Goal: Information Seeking & Learning: Learn about a topic

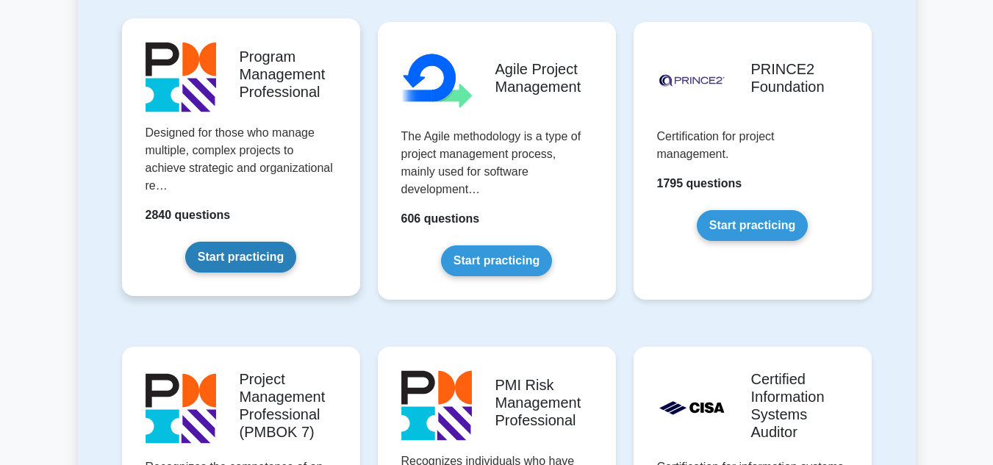
scroll to position [965, 0]
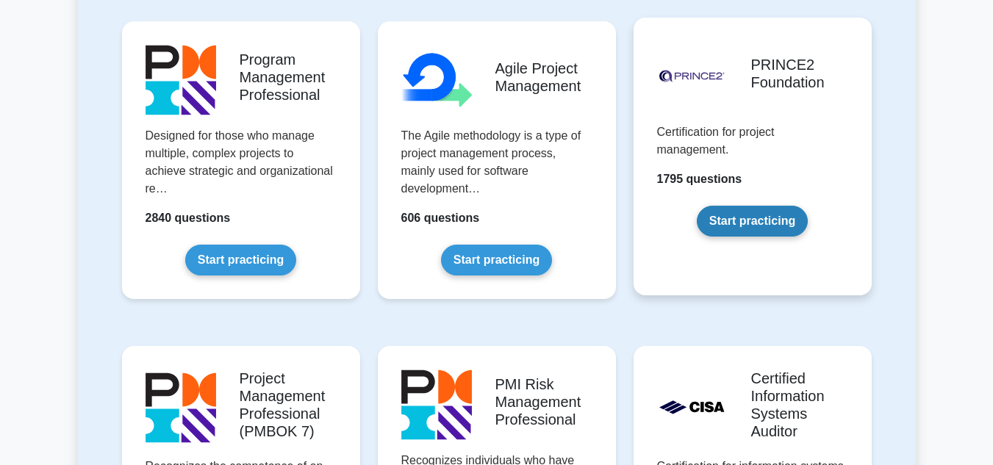
click at [699, 206] on link "Start practicing" at bounding box center [752, 221] width 111 height 31
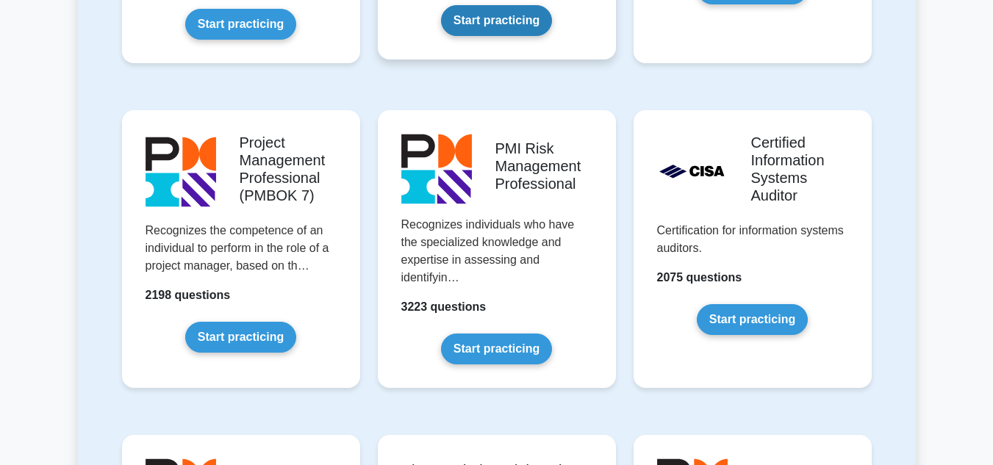
scroll to position [1209, 0]
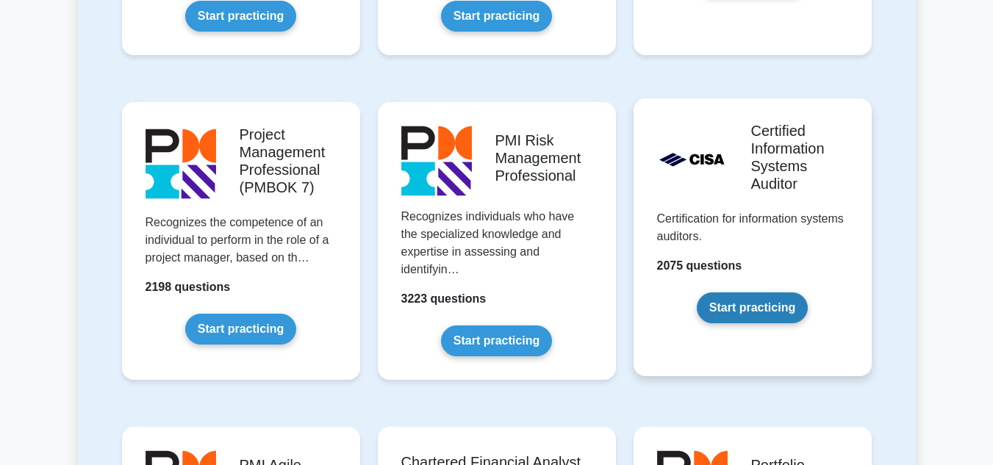
click at [697, 292] on link "Start practicing" at bounding box center [752, 307] width 111 height 31
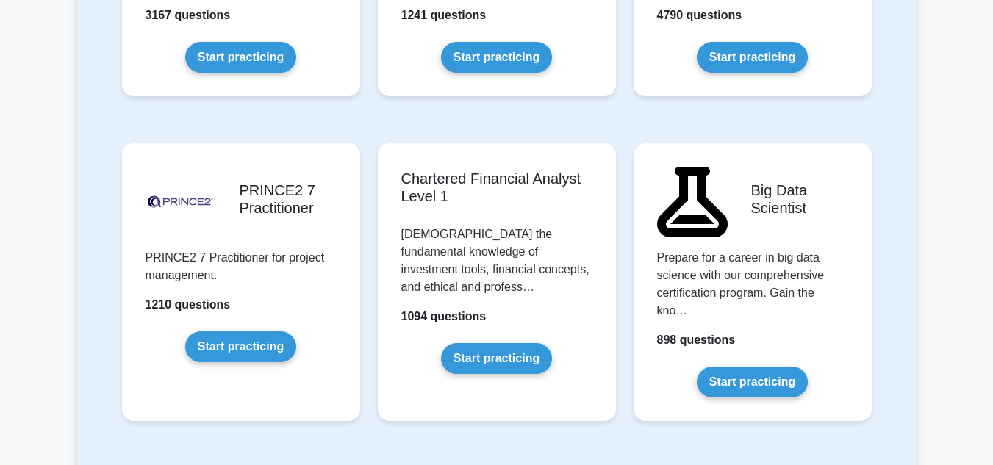
scroll to position [3091, 0]
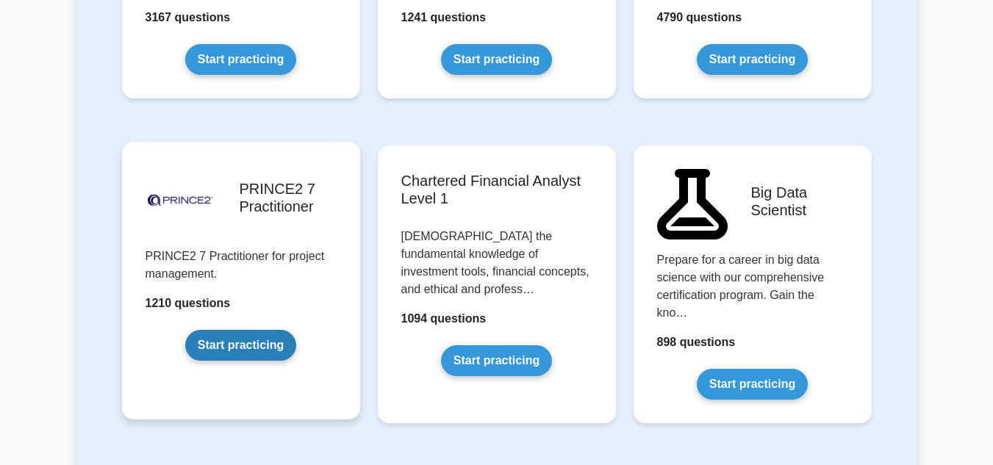
click at [296, 330] on link "Start practicing" at bounding box center [240, 345] width 111 height 31
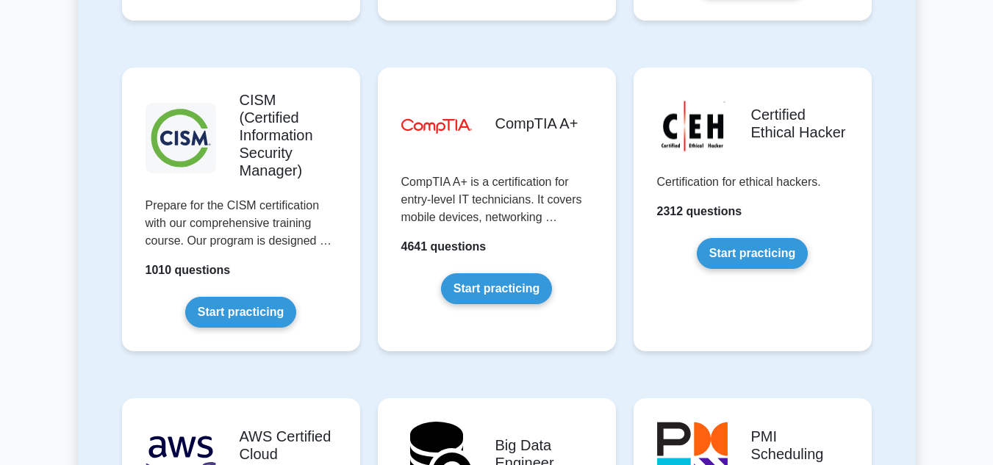
scroll to position [2180, 0]
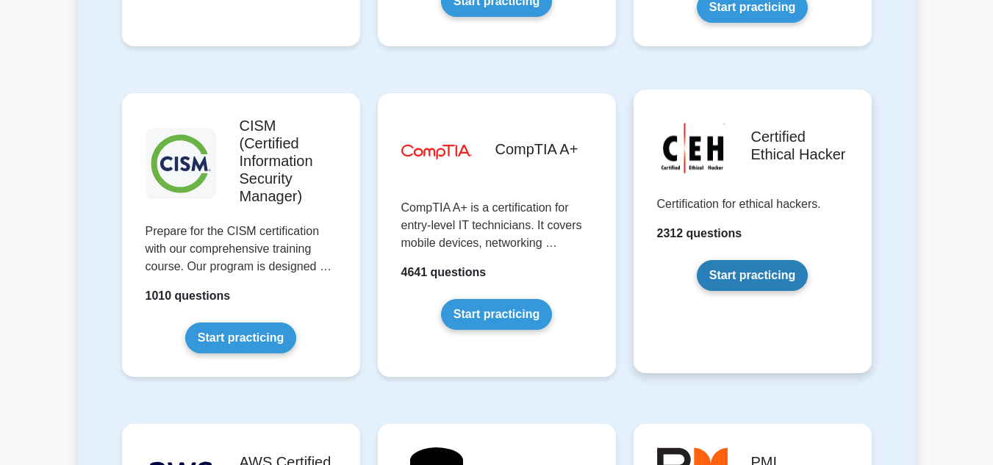
click at [750, 260] on link "Start practicing" at bounding box center [752, 275] width 111 height 31
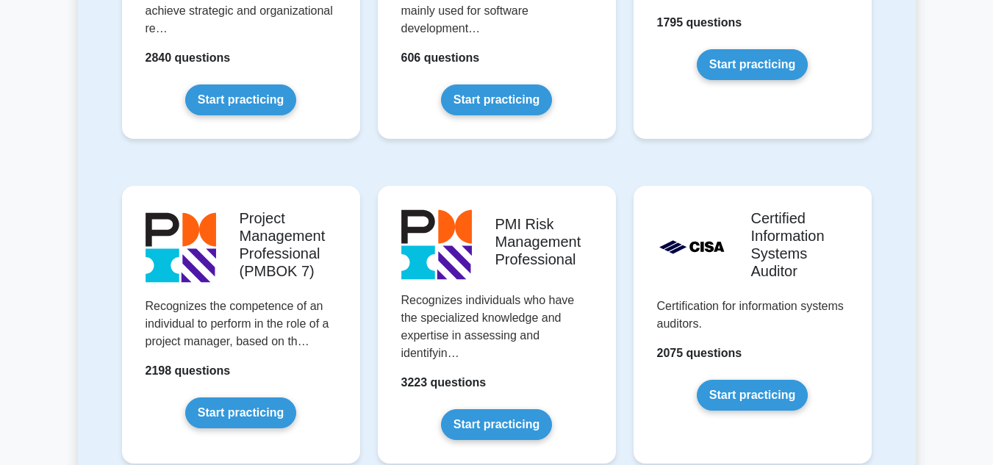
scroll to position [1122, 0]
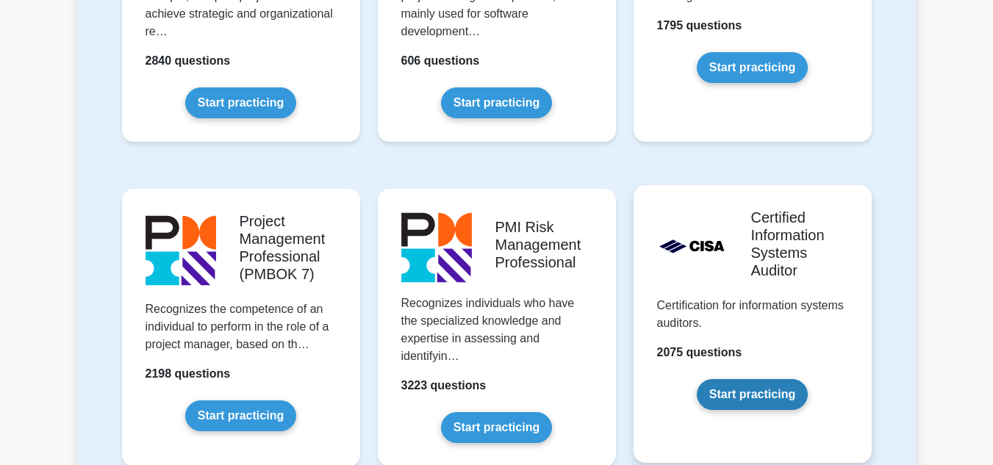
click at [741, 379] on link "Start practicing" at bounding box center [752, 394] width 111 height 31
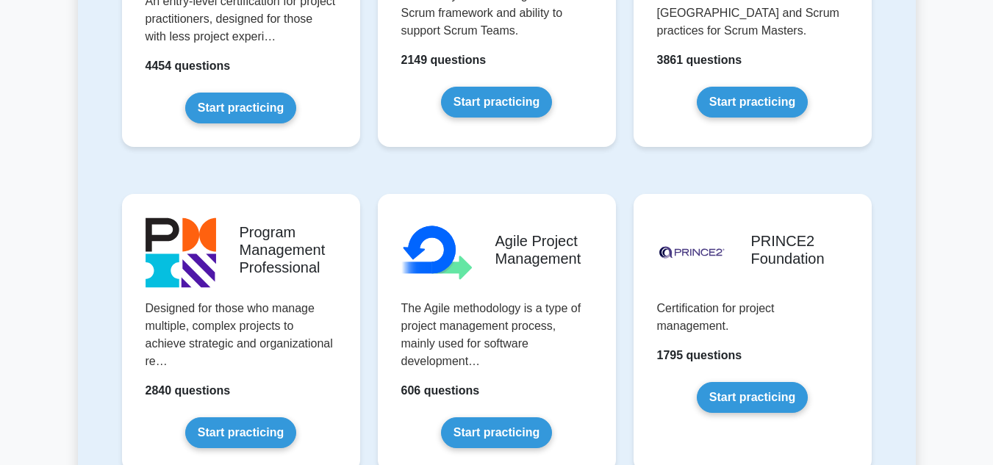
scroll to position [791, 0]
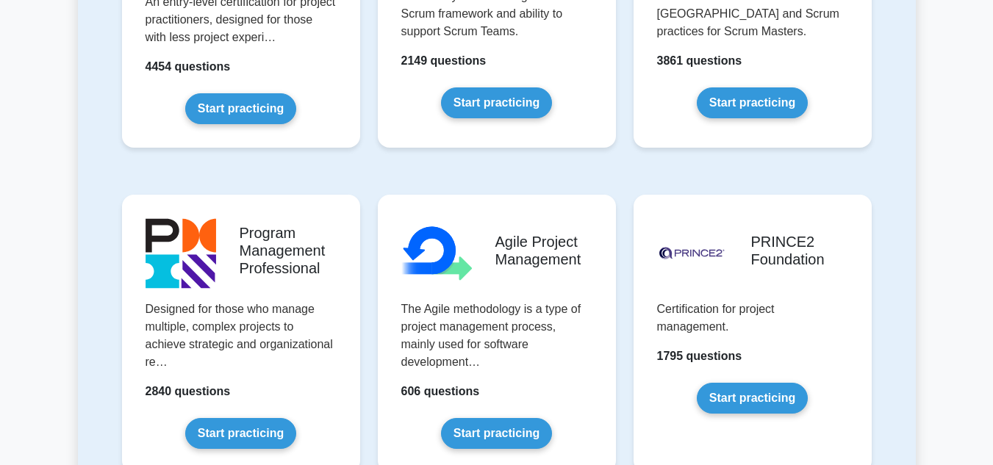
click at [741, 383] on link "Start practicing" at bounding box center [752, 398] width 111 height 31
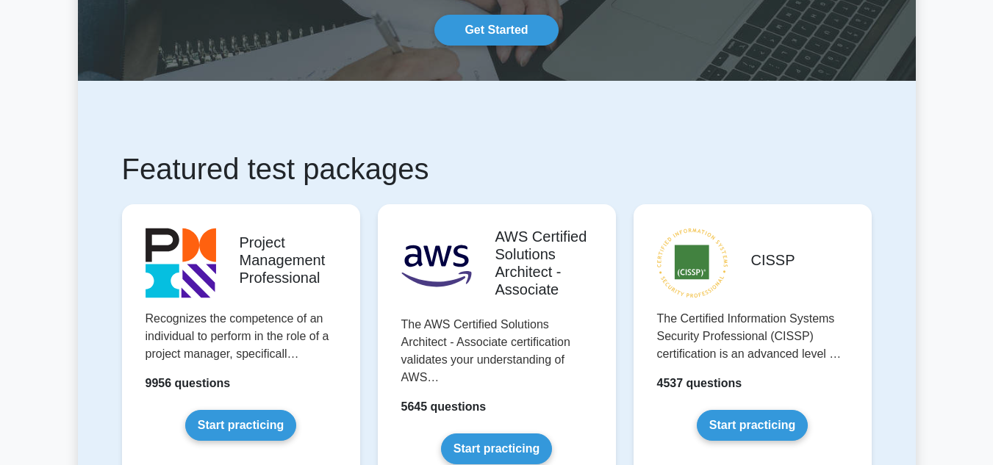
scroll to position [0, 0]
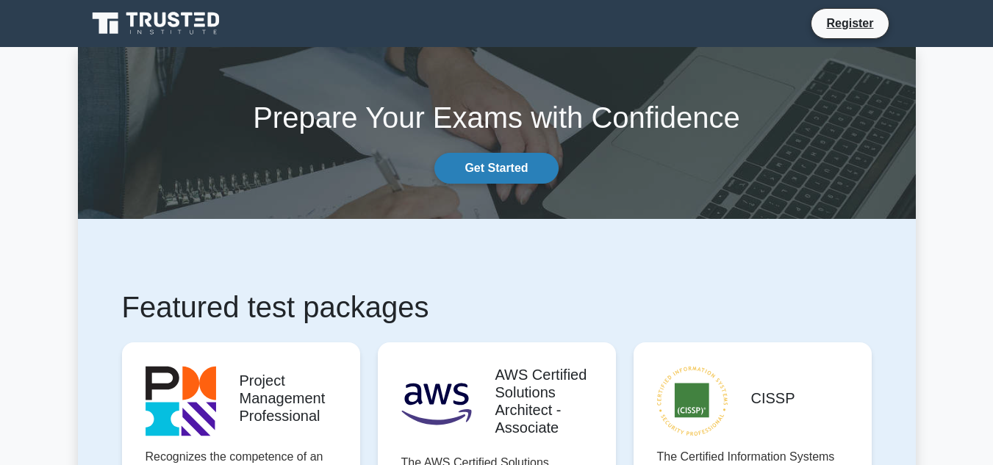
click at [486, 173] on link "Get Started" at bounding box center [495, 168] width 123 height 31
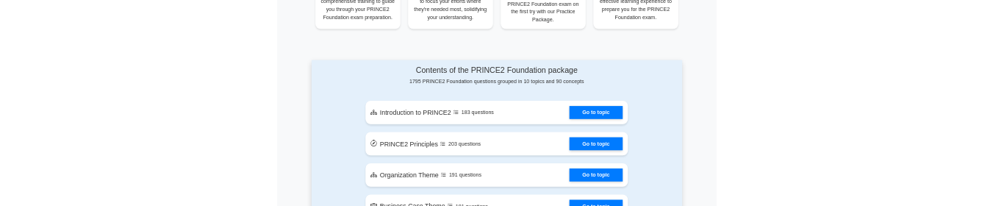
scroll to position [705, 0]
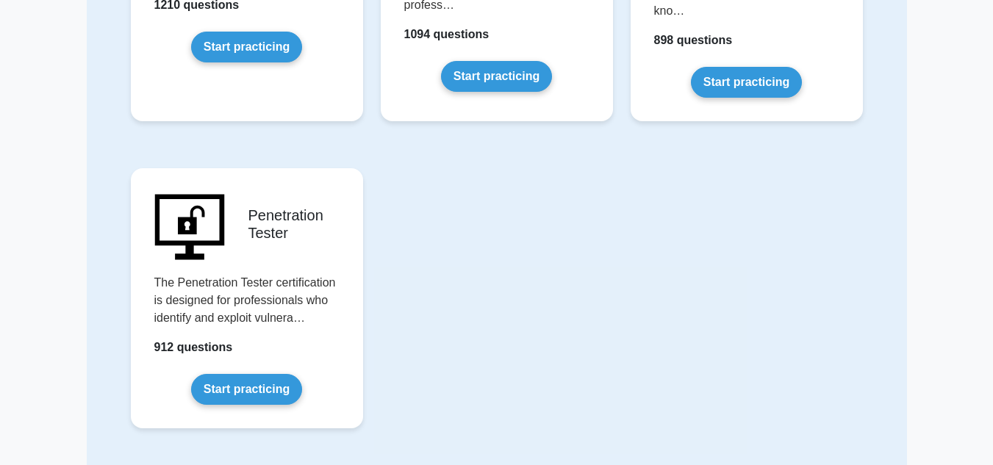
scroll to position [3494, 0]
